Goal: Check status: Check status

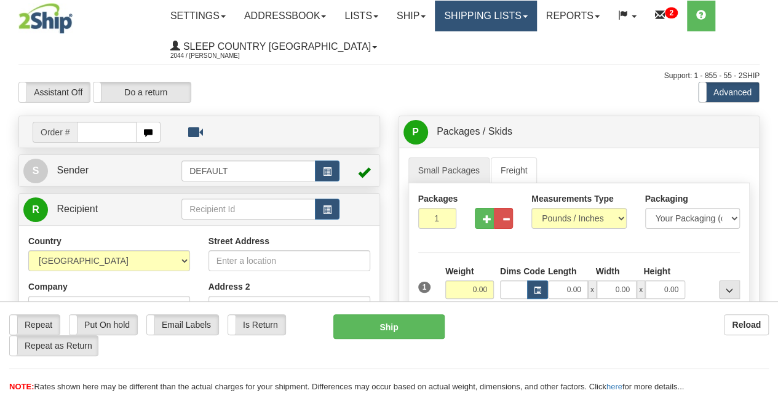
drag, startPoint x: 0, startPoint y: 0, endPoint x: 496, endPoint y: 19, distance: 496.2
click at [498, 19] on link "Shipping lists" at bounding box center [486, 16] width 102 height 31
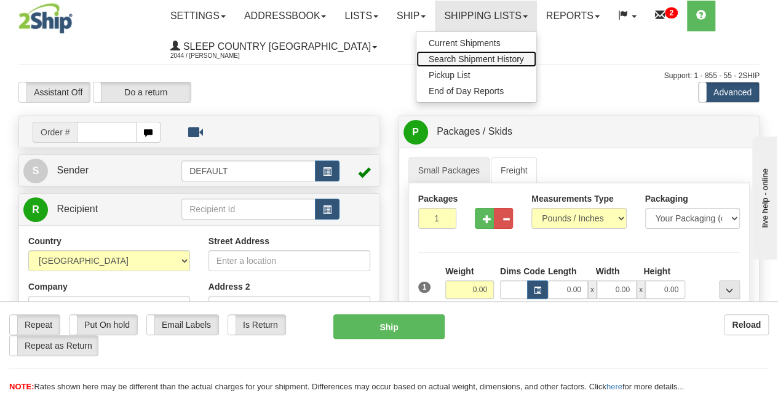
click at [477, 56] on span "Search Shipment History" at bounding box center [476, 59] width 95 height 10
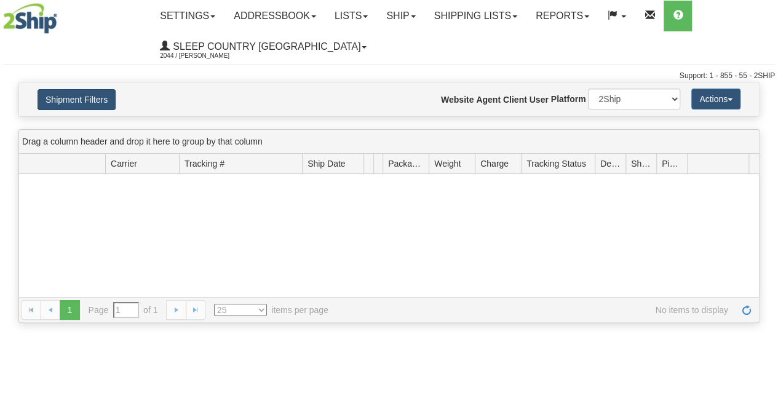
type input "From [DATE] To [DATE]"
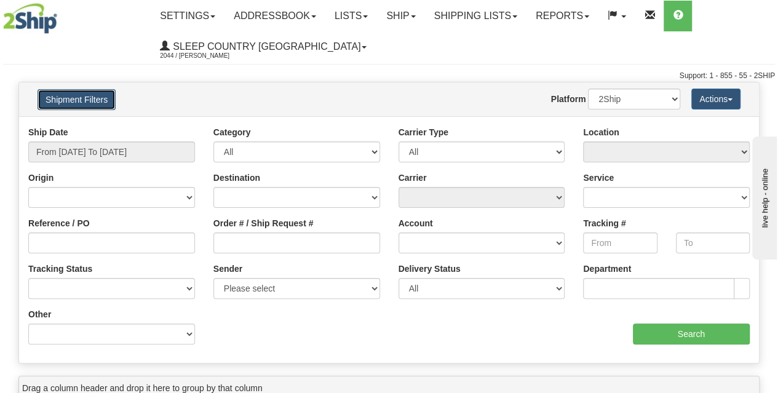
click at [78, 94] on button "Shipment Filters" at bounding box center [77, 99] width 78 height 21
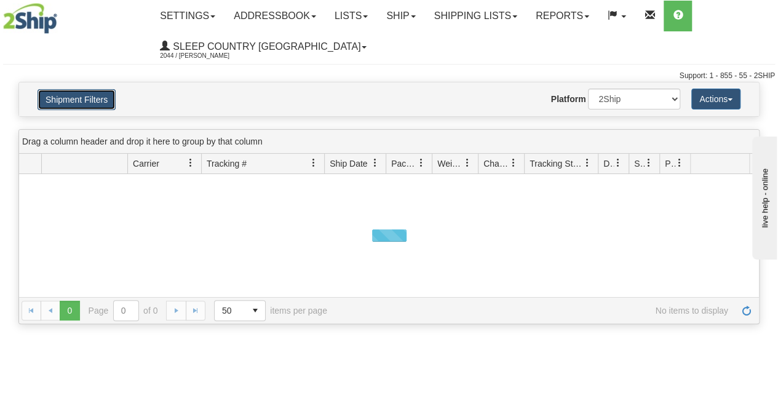
click at [78, 94] on button "Shipment Filters" at bounding box center [77, 99] width 78 height 21
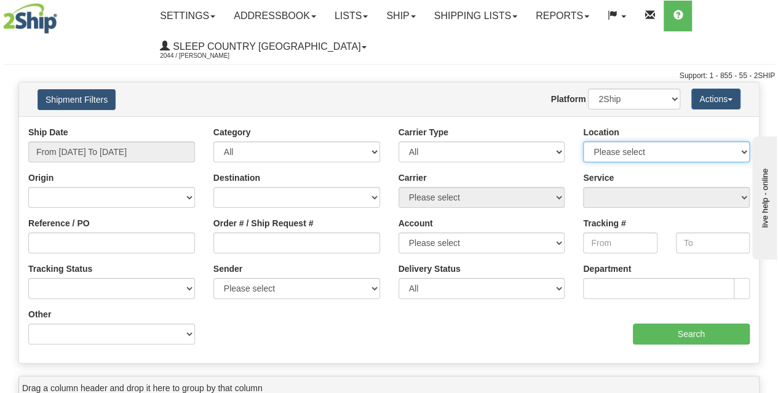
click at [651, 151] on select "Please select Old Toronto DC 921 922 93 94 97 390 915 916 98 902 95 96 90 91 92…" at bounding box center [666, 151] width 167 height 21
select select "3937"
click at [583, 141] on select "Please select Old Toronto DC 921 922 93 94 97 390 915 916 98 902 95 96 90 91 92…" at bounding box center [666, 151] width 167 height 21
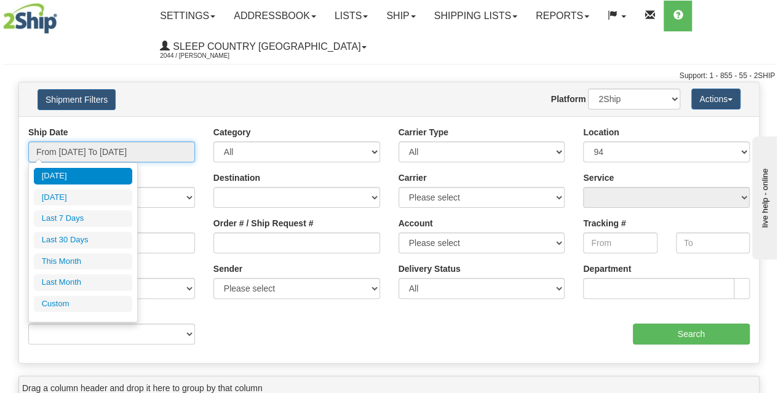
click at [122, 146] on input "From 09/10/2025 To 09/11/2025" at bounding box center [111, 151] width 167 height 21
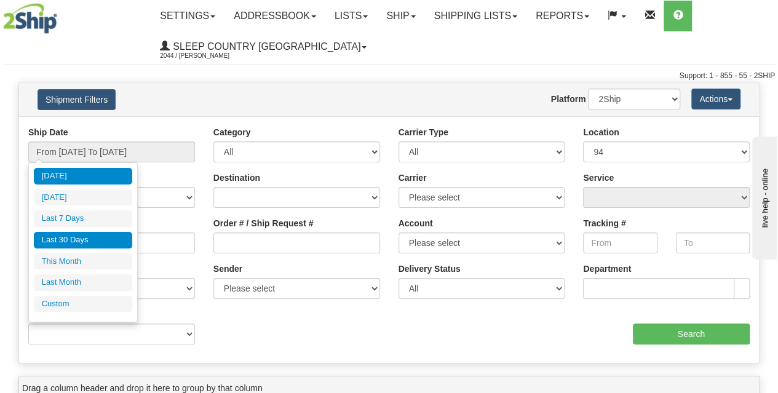
click at [84, 242] on li "Last 30 Days" at bounding box center [83, 240] width 98 height 17
type input "From 08/13/2025 To 09/11/2025"
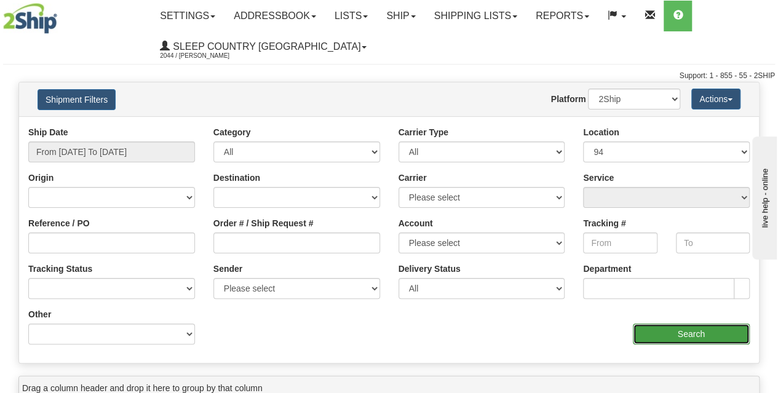
click at [736, 340] on input "Search" at bounding box center [692, 334] width 118 height 21
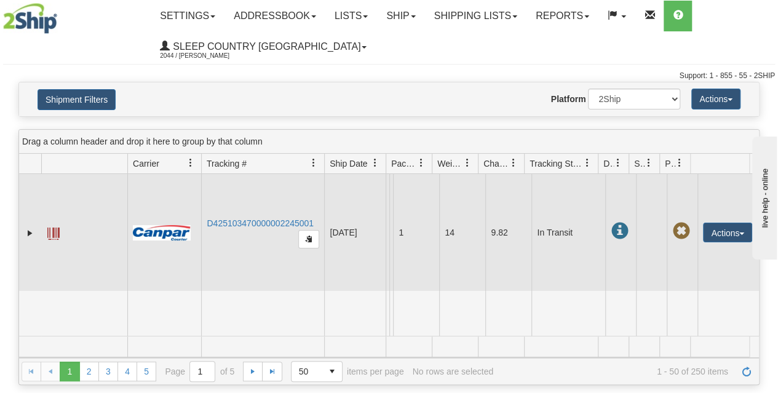
click at [54, 237] on span at bounding box center [53, 234] width 12 height 12
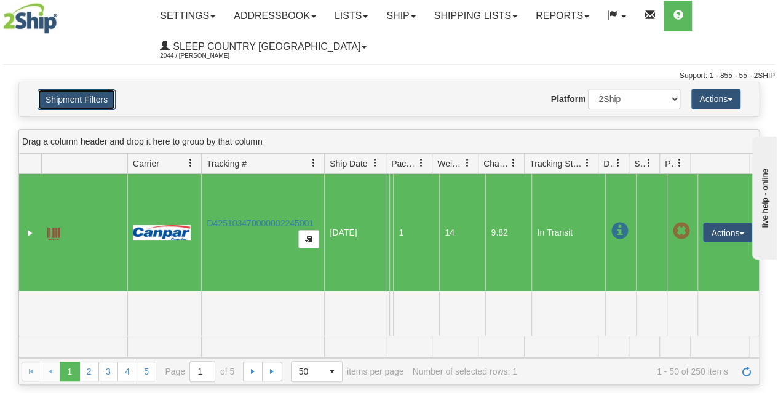
click at [91, 102] on button "Shipment Filters" at bounding box center [77, 99] width 78 height 21
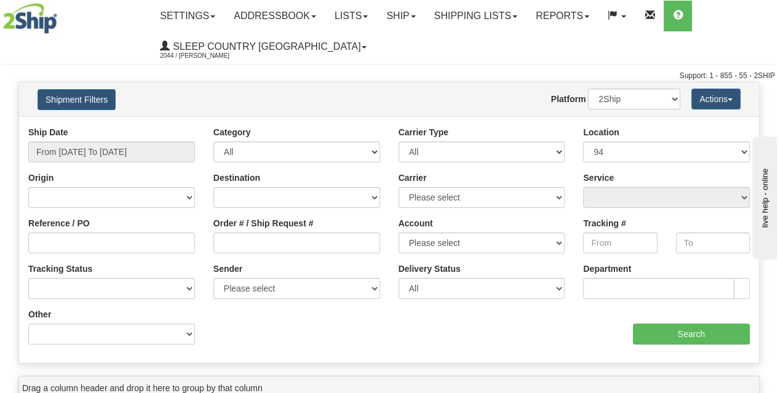
click at [208, 102] on div "Website Agent Nothing selected Client User Platform 2Ship Imported" at bounding box center [419, 99] width 541 height 21
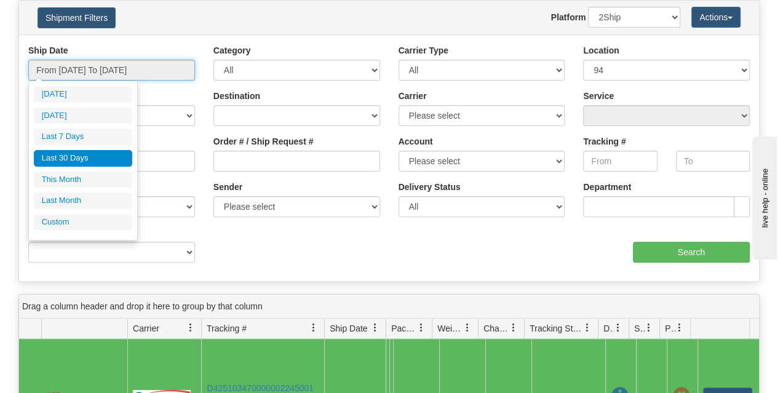
click at [130, 66] on input "From 08/13/2025 To 09/11/2025" at bounding box center [111, 70] width 167 height 21
click at [495, 248] on div "aaa Search" at bounding box center [574, 244] width 370 height 36
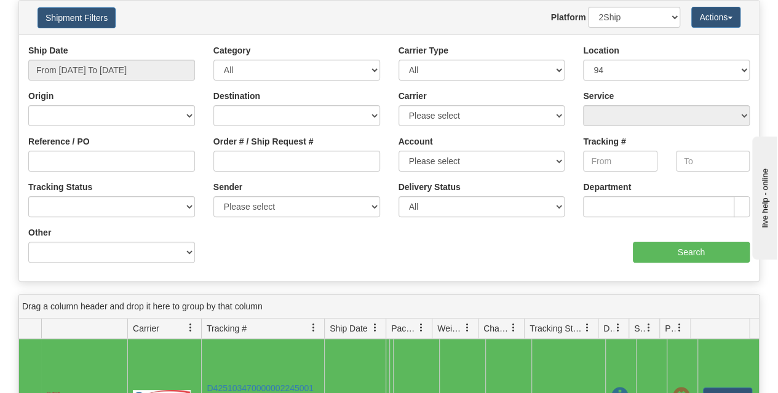
click at [717, 327] on span at bounding box center [724, 328] width 56 height 19
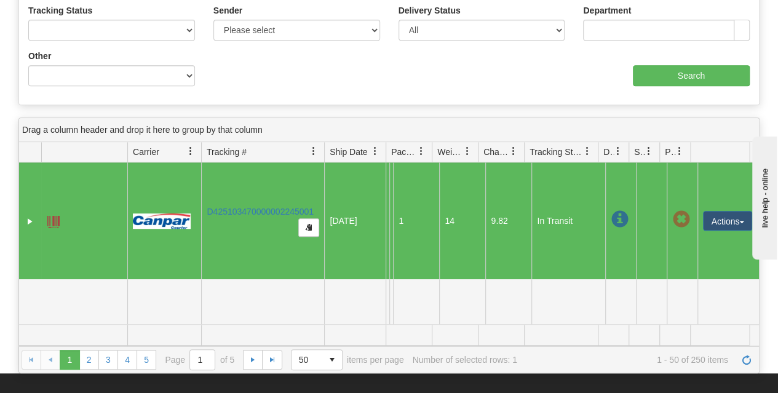
scroll to position [205, 0]
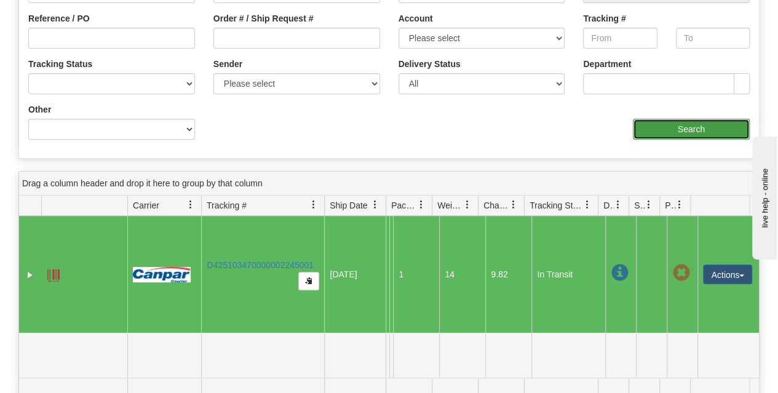
click at [691, 122] on input "Search" at bounding box center [692, 129] width 118 height 21
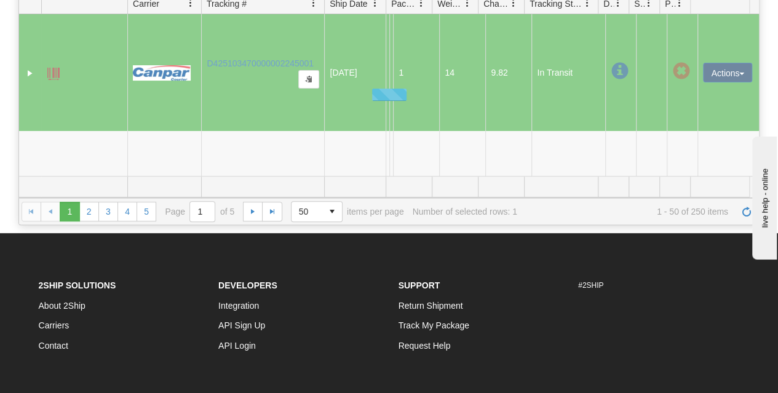
scroll to position [41, 0]
